Goal: Contribute content: Add original content to the website for others to see

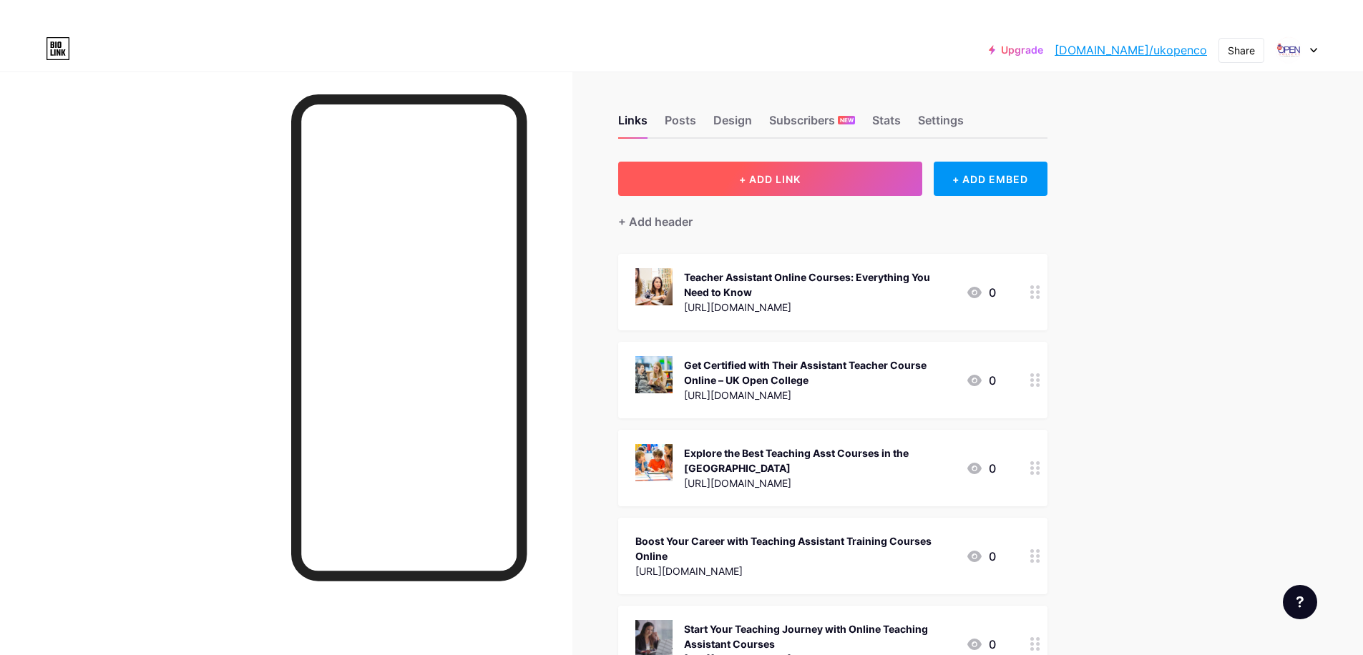
click at [715, 176] on button "+ ADD LINK" at bounding box center [770, 179] width 304 height 34
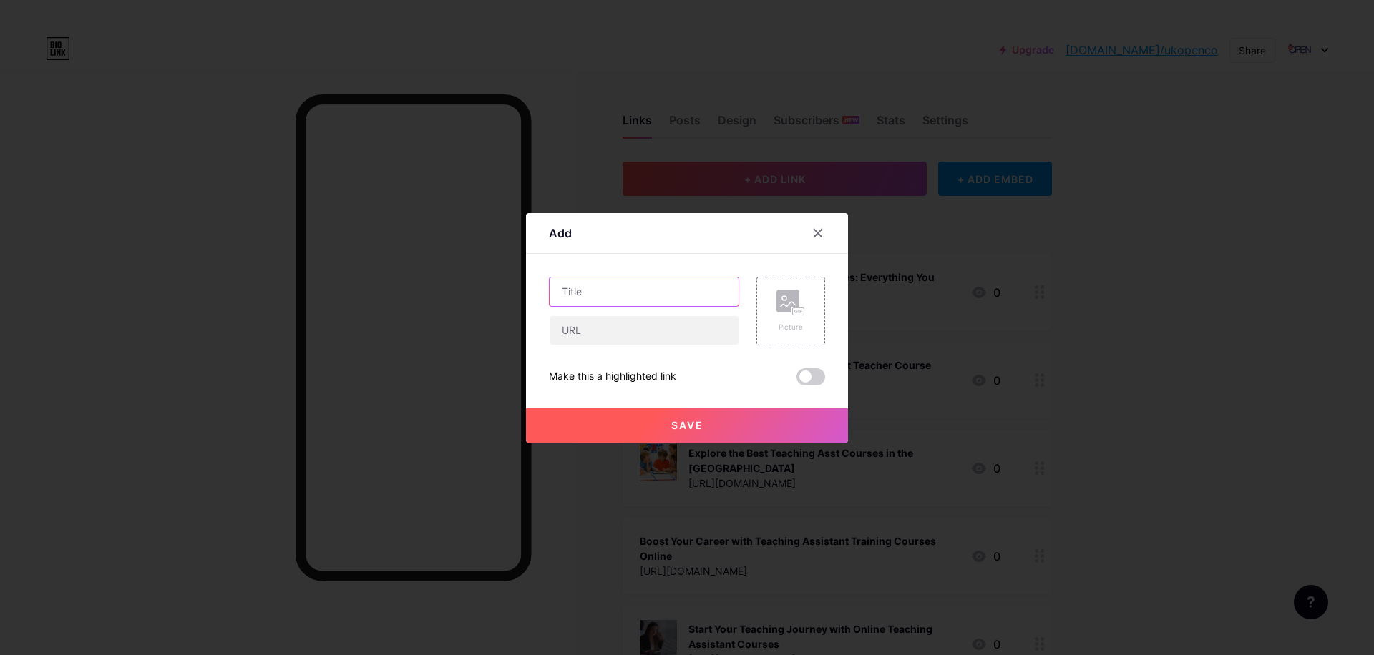
click at [584, 285] on input "text" at bounding box center [643, 292] width 189 height 29
click at [623, 286] on input "text" at bounding box center [643, 292] width 189 height 29
paste input "Flexible Learning: Teaching Assistant Courses Online for Busy Learners"
type input "Flexible Learning: Teaching Assistant Courses Online for Busy Learners"
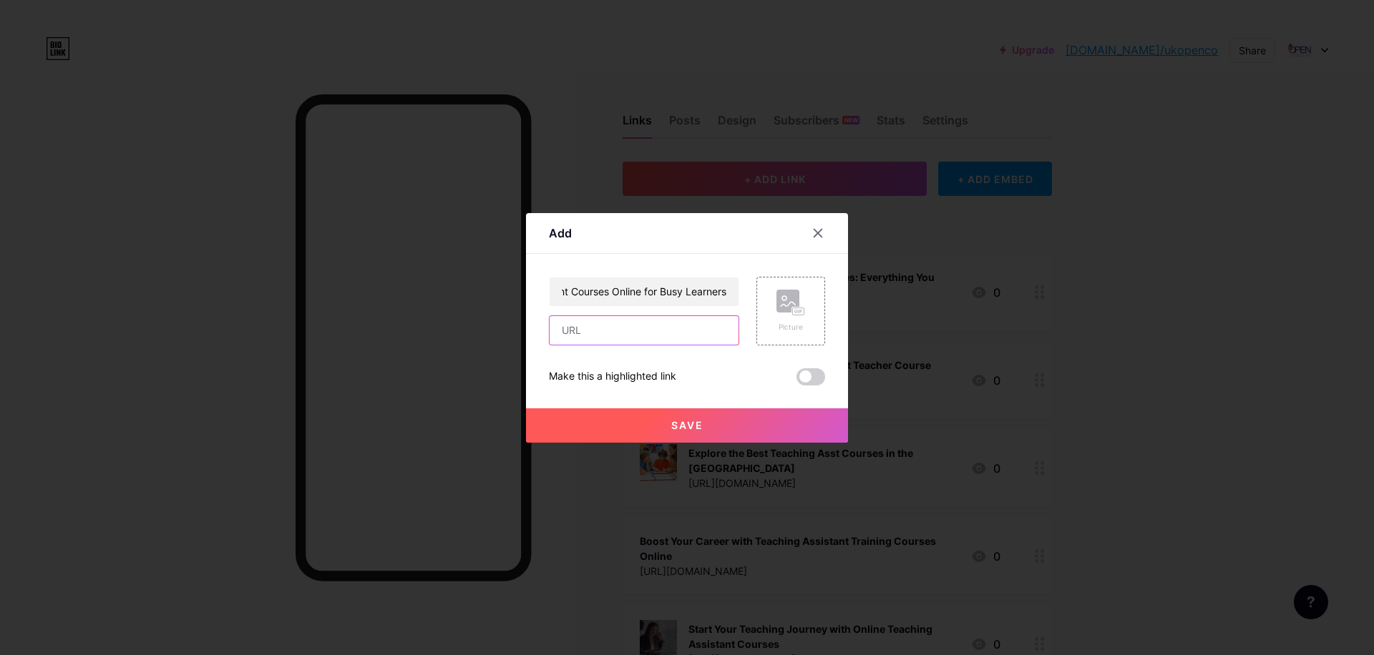
click at [612, 332] on input "text" at bounding box center [643, 330] width 189 height 29
click at [660, 333] on input "text" at bounding box center [643, 330] width 189 height 29
paste input "[URL][DOMAIN_NAME]"
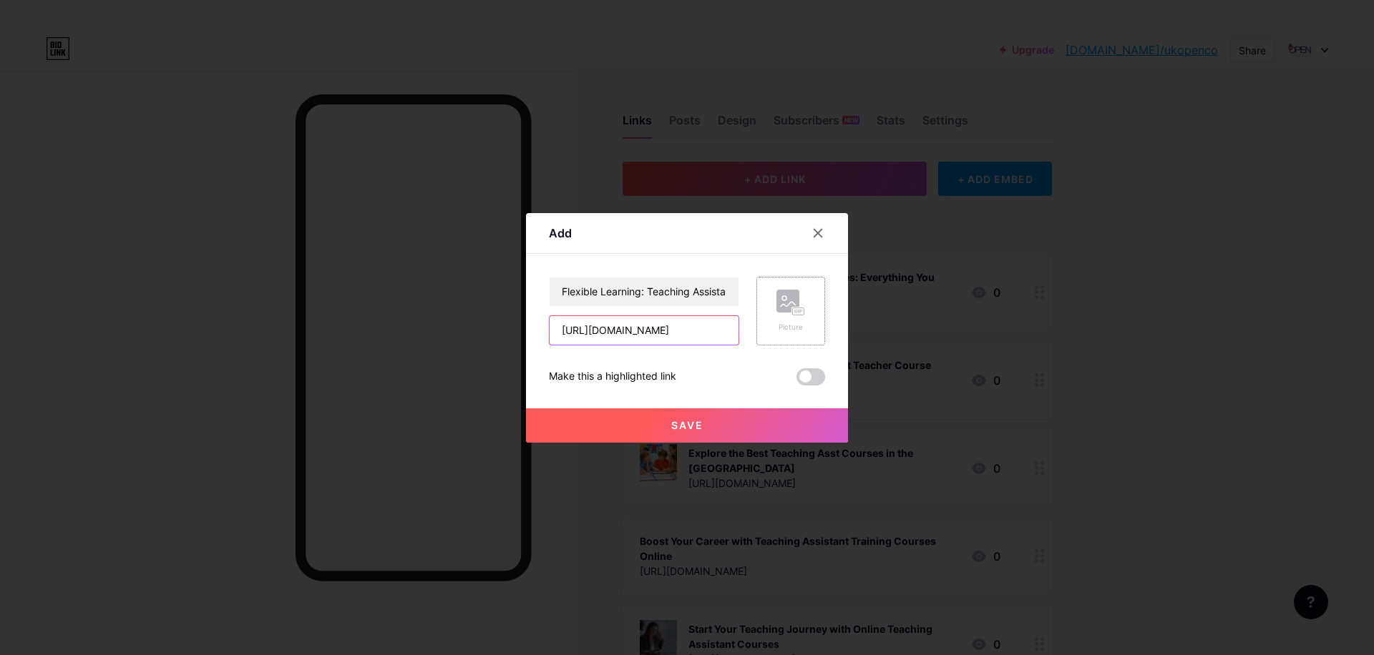
type input "[URL][DOMAIN_NAME]"
click at [788, 303] on rect at bounding box center [787, 301] width 23 height 23
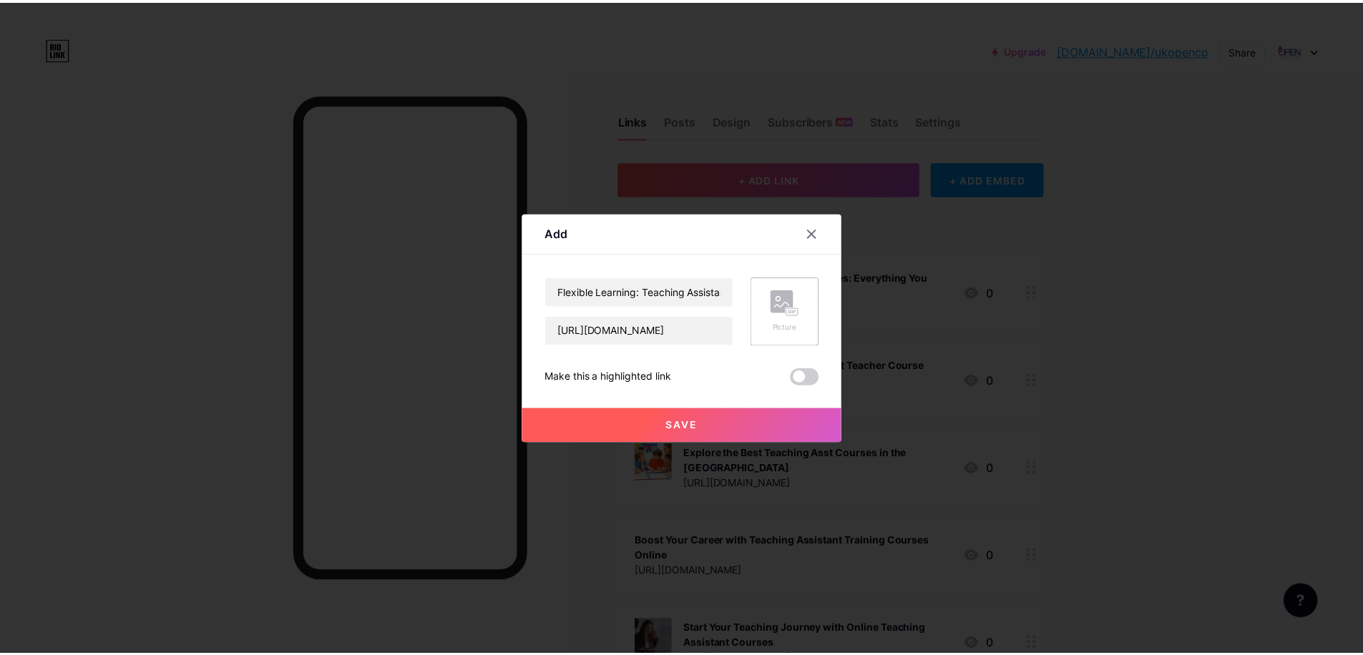
scroll to position [0, 0]
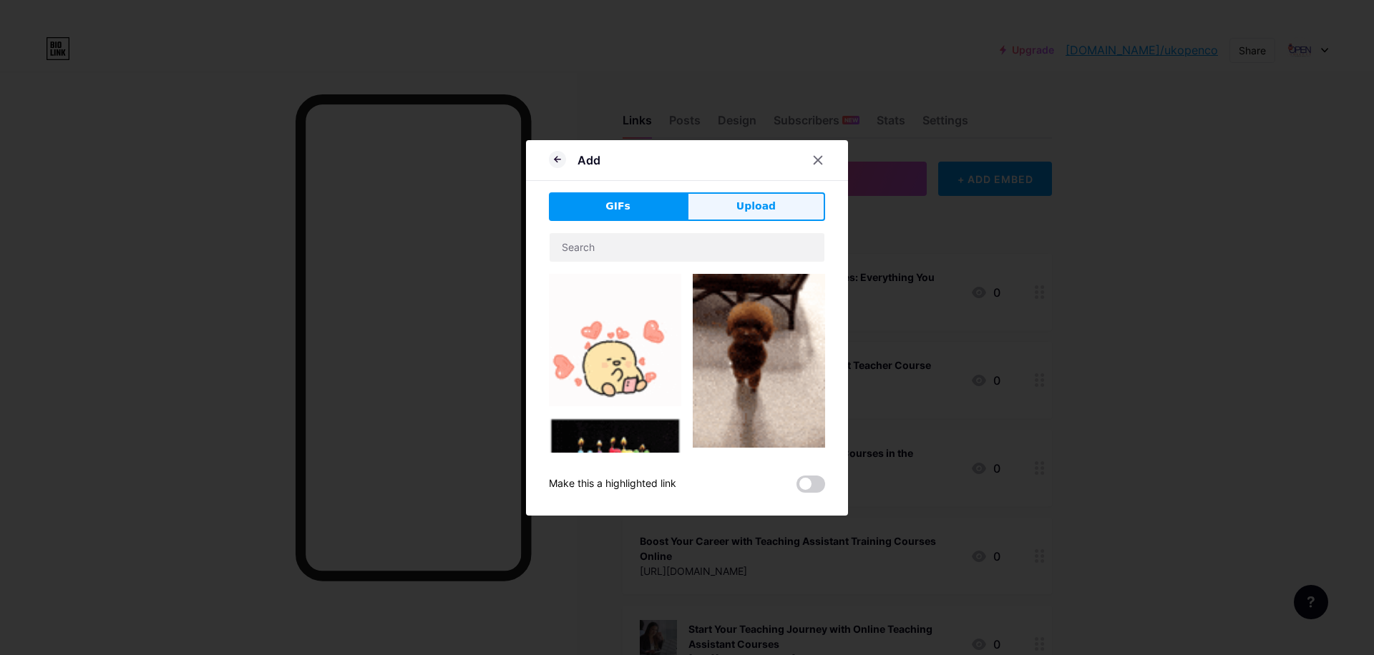
click at [738, 215] on button "Upload" at bounding box center [756, 206] width 138 height 29
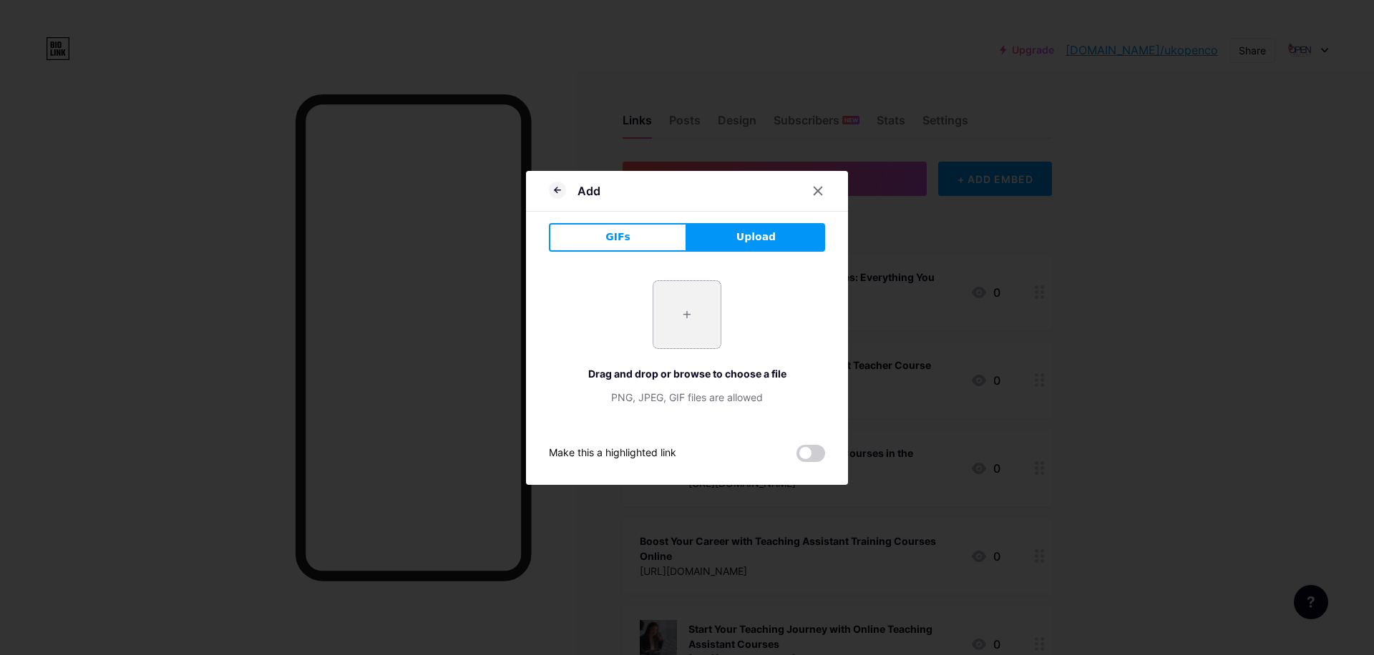
click at [678, 313] on input "file" at bounding box center [686, 314] width 67 height 67
type input "C:\fakepath\istockphoto-2156590907-612x612.jpg"
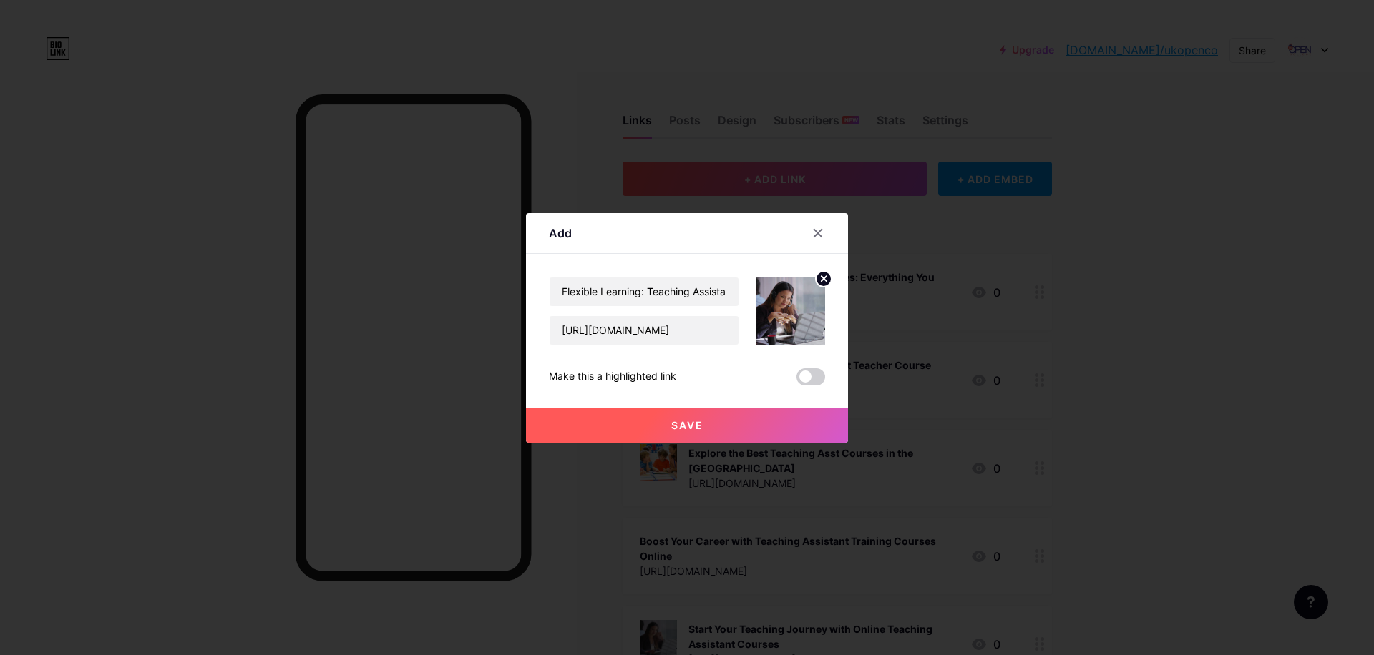
click at [713, 434] on button "Save" at bounding box center [687, 426] width 322 height 34
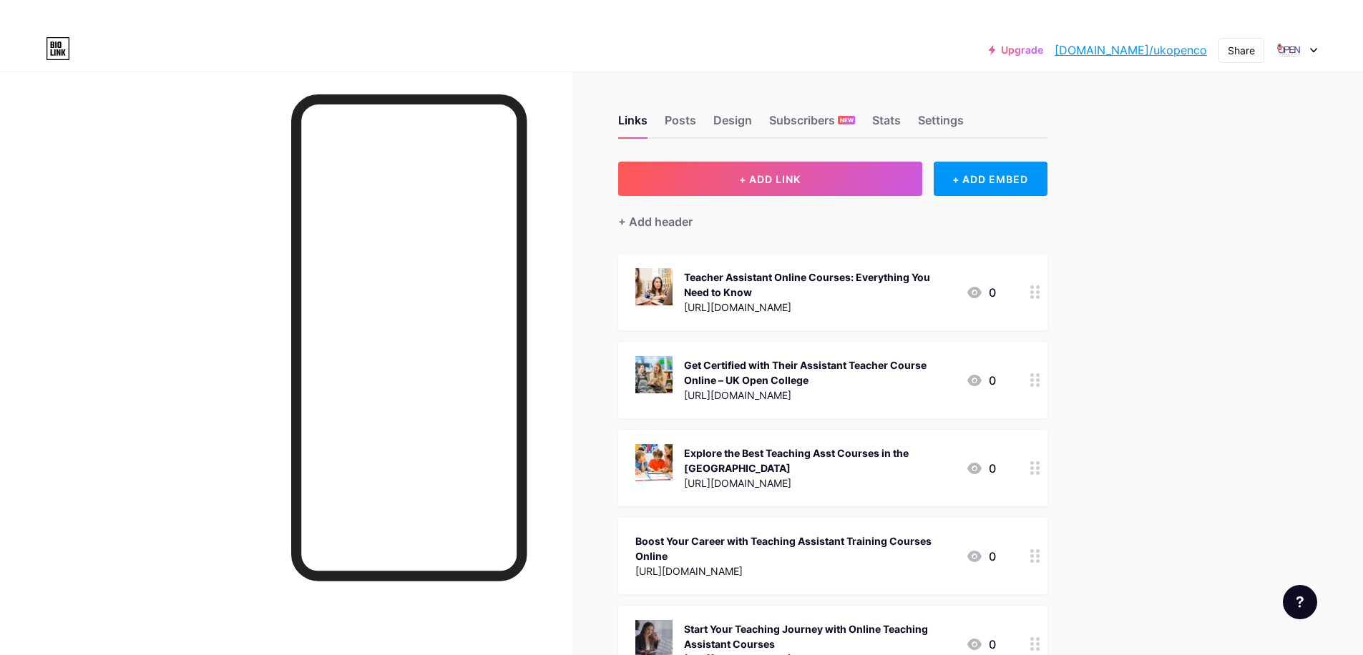
click at [1141, 49] on link "[DOMAIN_NAME]/ukopenco" at bounding box center [1131, 49] width 152 height 17
